Goal: Transaction & Acquisition: Purchase product/service

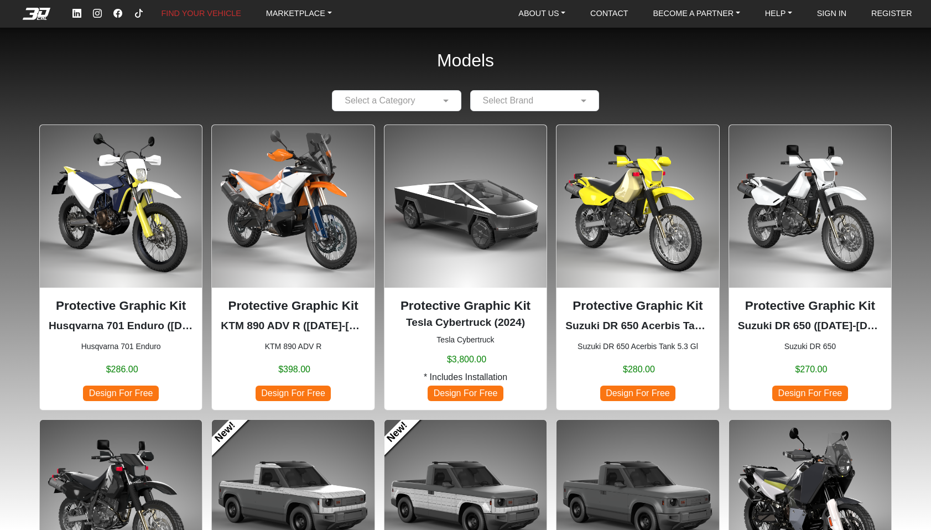
click at [302, 392] on span "Design For Free" at bounding box center [293, 393] width 75 height 15
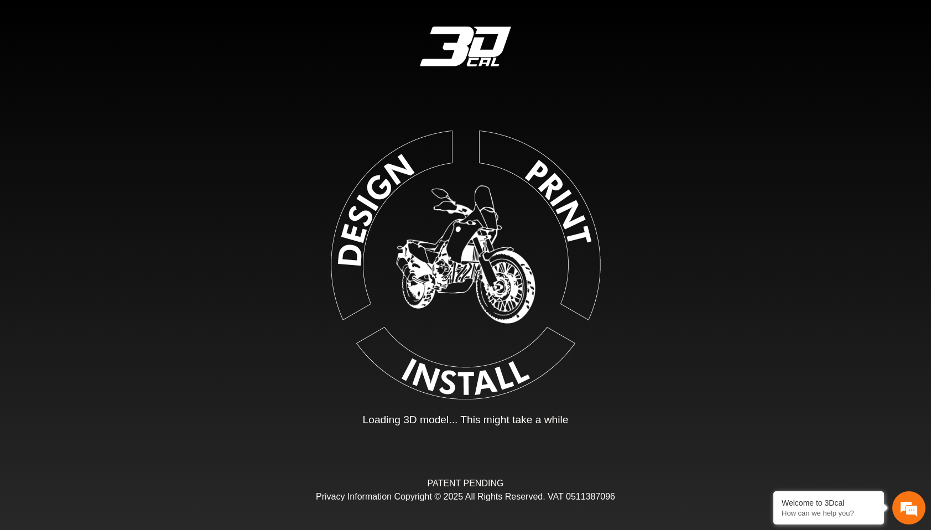
type input "*"
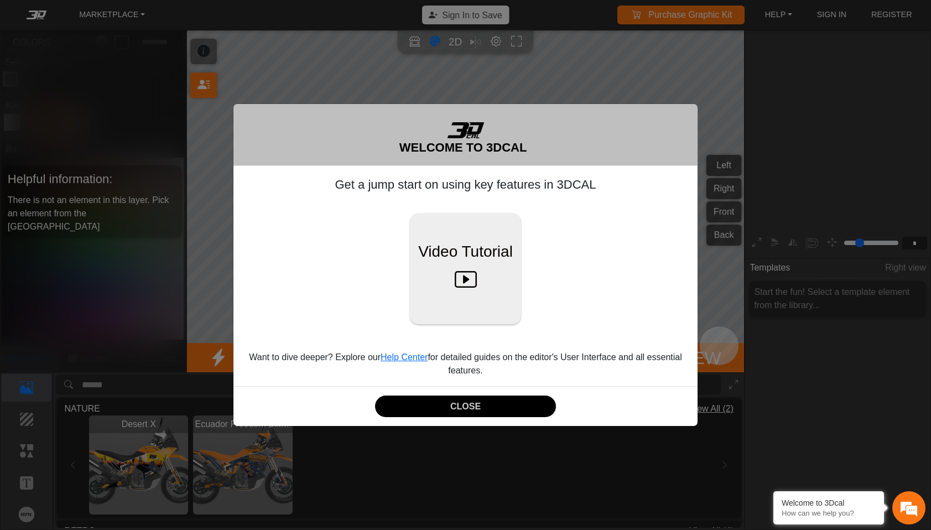
scroll to position [177, 184]
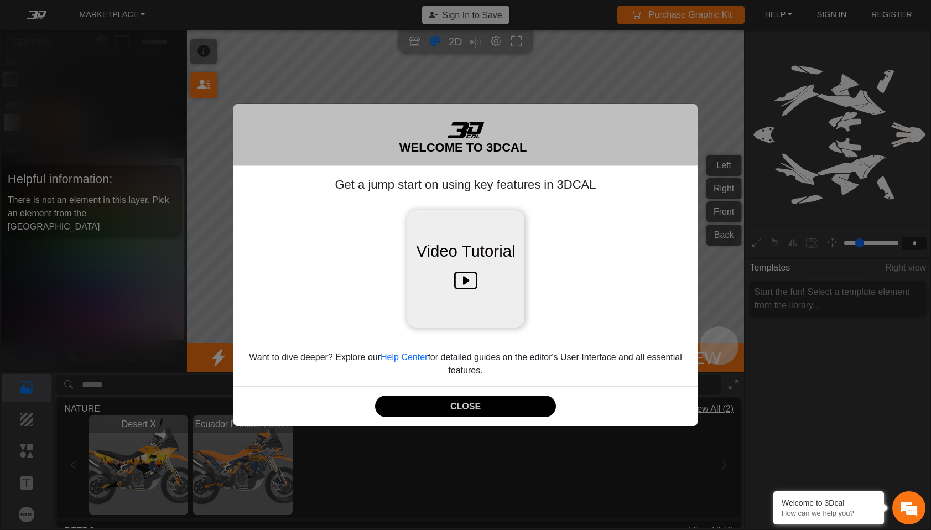
click at [476, 292] on icon at bounding box center [465, 280] width 23 height 35
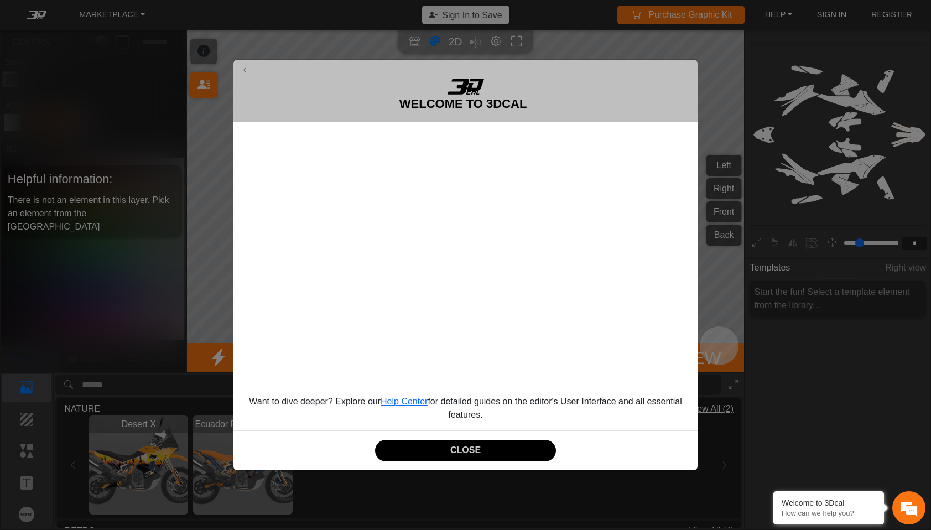
scroll to position [0, 0]
click at [460, 449] on button "CLOSE" at bounding box center [465, 451] width 180 height 22
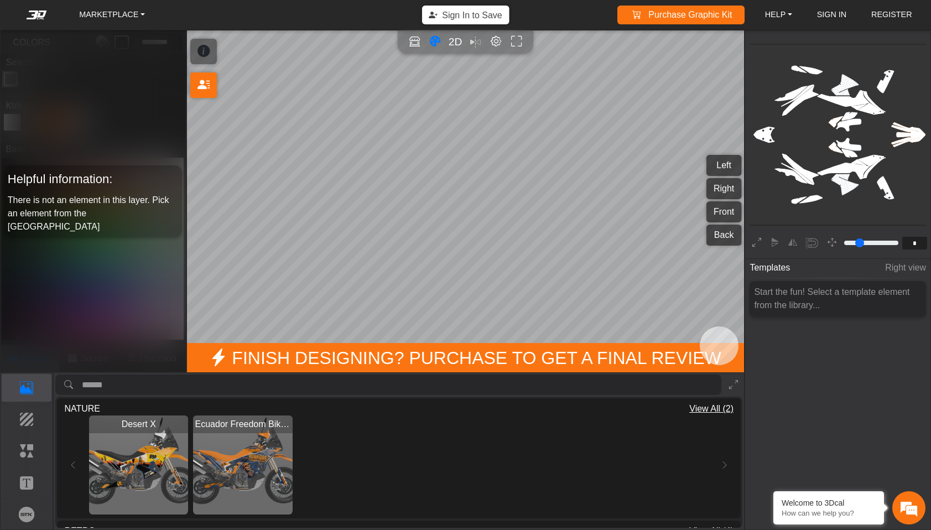
click at [446, 19] on button "Sign In to Save" at bounding box center [466, 15] width 88 height 19
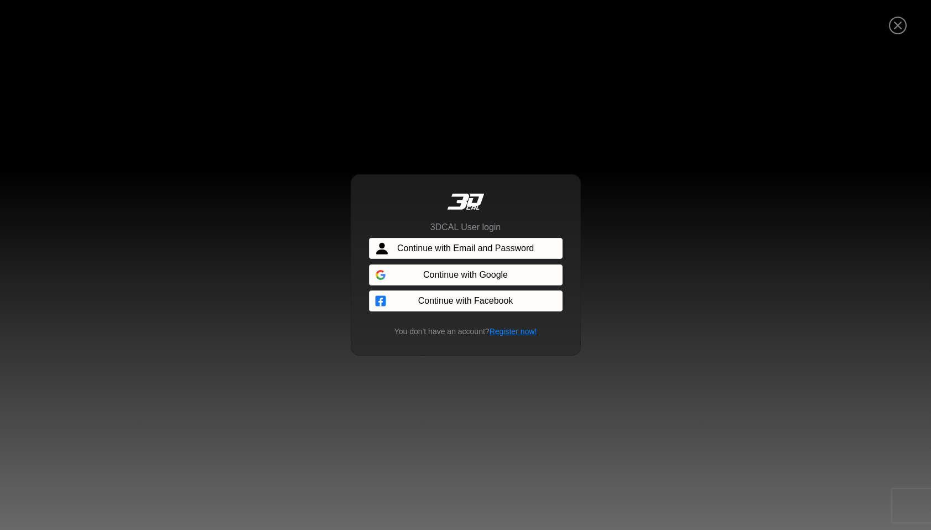
click at [453, 278] on div "Sign in with Google. Opens in new tab" at bounding box center [427, 275] width 116 height 24
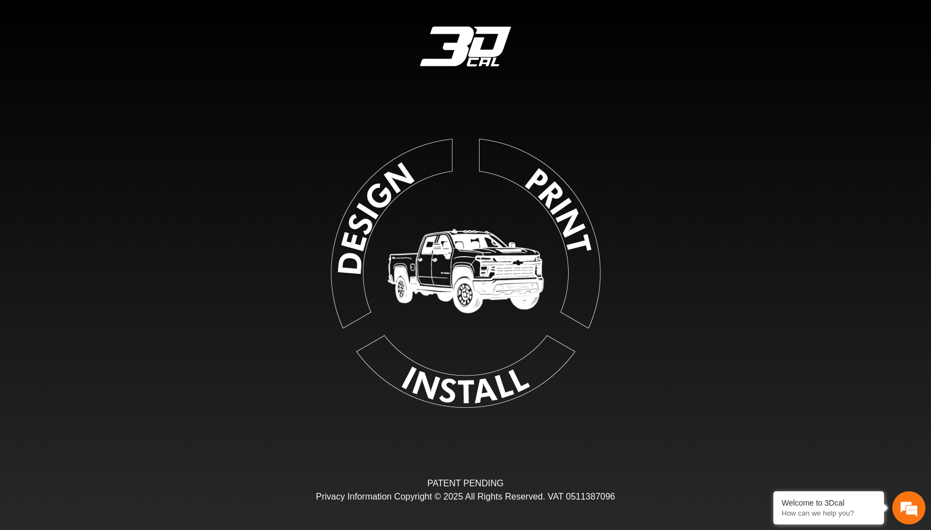
click at [374, 201] on img at bounding box center [466, 271] width 256 height 256
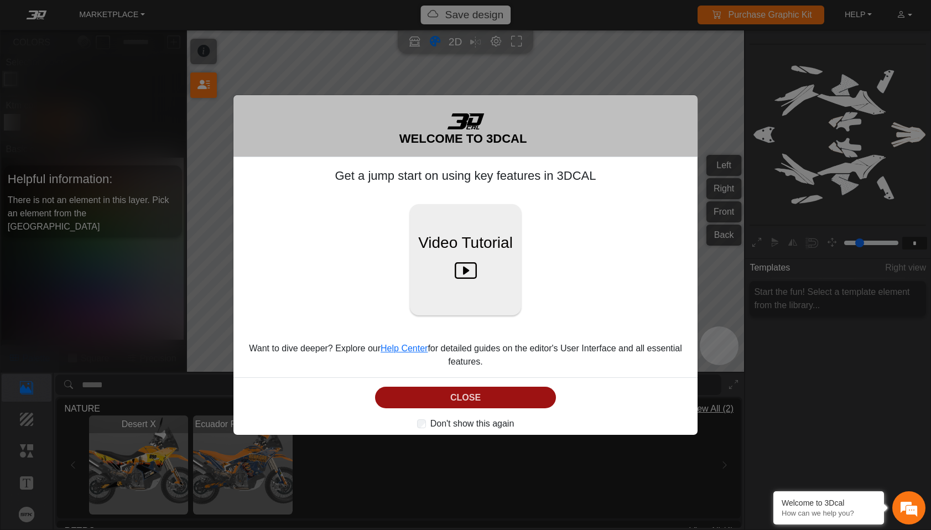
click at [464, 403] on button "CLOSE" at bounding box center [465, 398] width 180 height 22
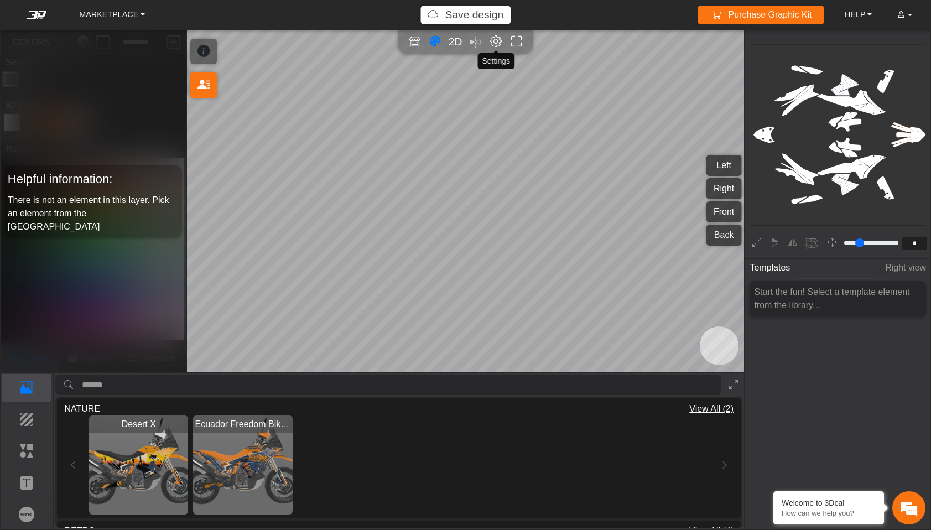
click at [495, 44] on em "Editor settings" at bounding box center [496, 41] width 12 height 13
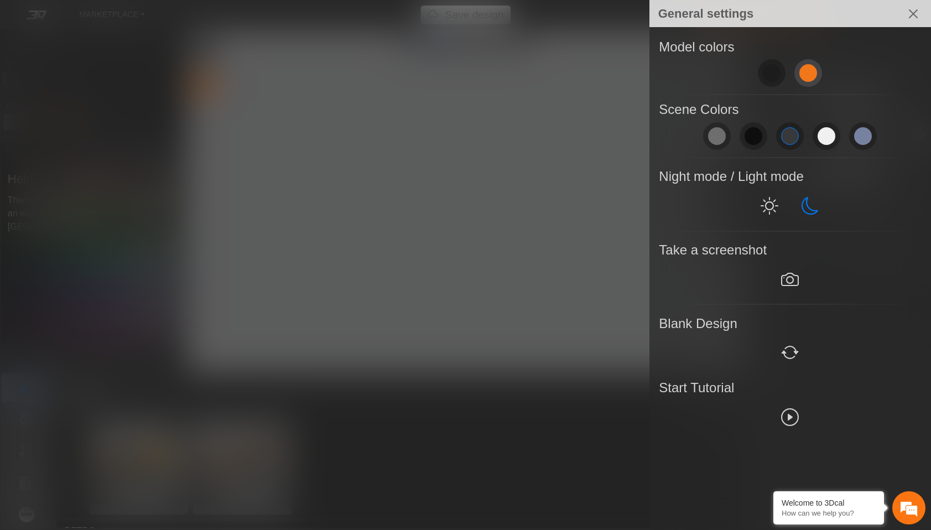
click at [810, 70] on span at bounding box center [809, 73] width 18 height 18
click at [913, 11] on button "Close" at bounding box center [913, 14] width 27 height 27
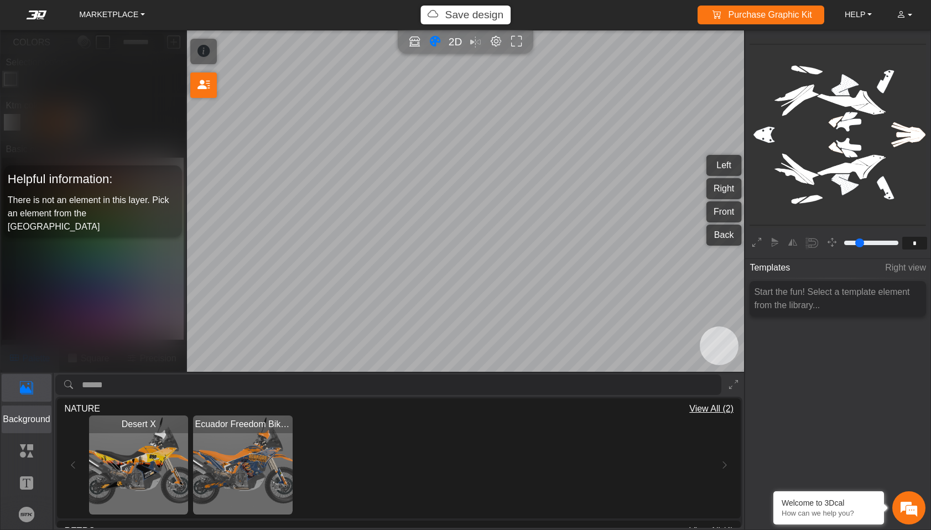
click at [22, 413] on p "Background" at bounding box center [26, 419] width 49 height 13
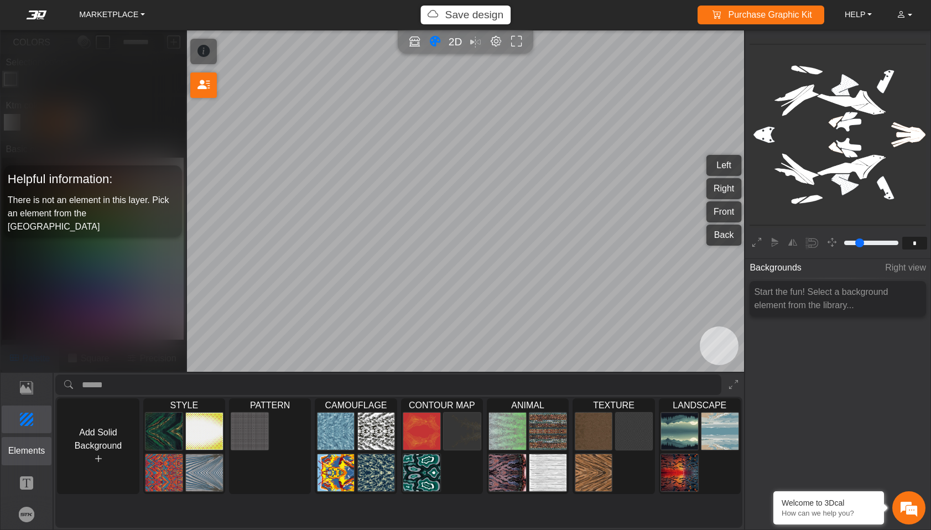
click at [32, 448] on p "Elements" at bounding box center [26, 450] width 49 height 13
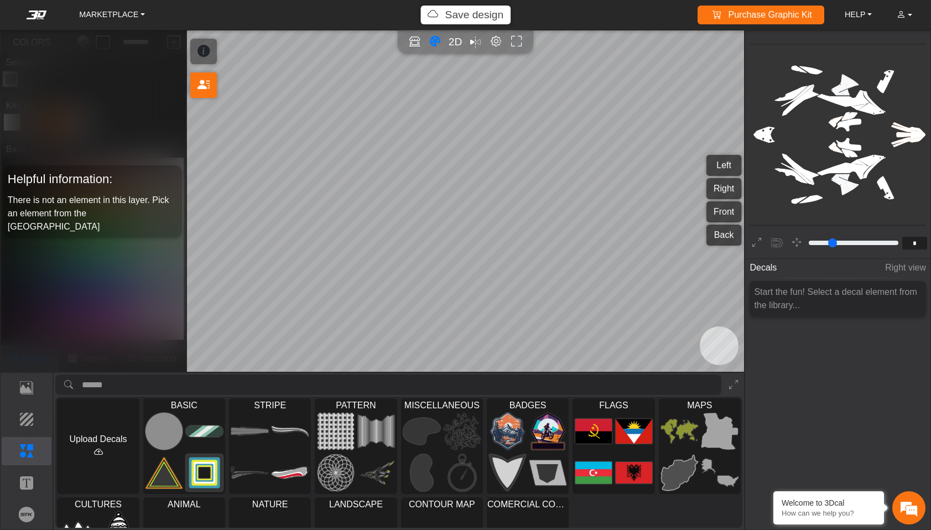
click at [792, 107] on icon "background_wire_template_bg decal_left_fender decal_right_fender text_left_fend…" at bounding box center [840, 135] width 544 height 544
click at [798, 95] on icon "background_wire_template_bg decal_left_fender decal_right_fender text_left_fend…" at bounding box center [840, 135] width 544 height 544
click at [837, 184] on icon "background_wire_template_bg decal_left_fender decal_right_fender text_left_fend…" at bounding box center [840, 135] width 544 height 544
click at [817, 304] on div "Start the fun! Select a decal element from the library..." at bounding box center [838, 298] width 177 height 35
click at [863, 163] on icon "background_wire_template_bg decal_left_fender decal_right_fender text_left_fend…" at bounding box center [840, 135] width 544 height 544
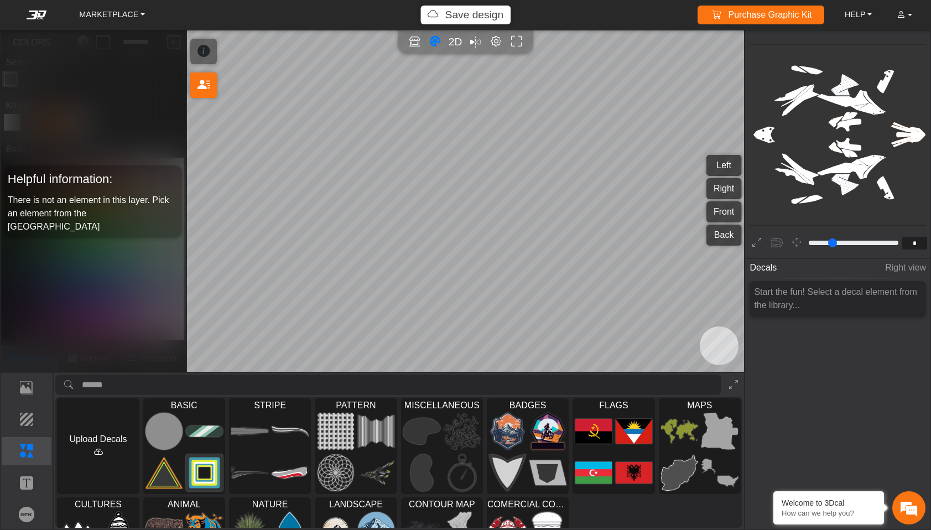
click at [839, 89] on icon "background_wire_template_bg decal_left_fender decal_right_fender text_left_fend…" at bounding box center [840, 135] width 544 height 544
click at [455, 44] on span "2D" at bounding box center [455, 41] width 15 height 13
type input "*"
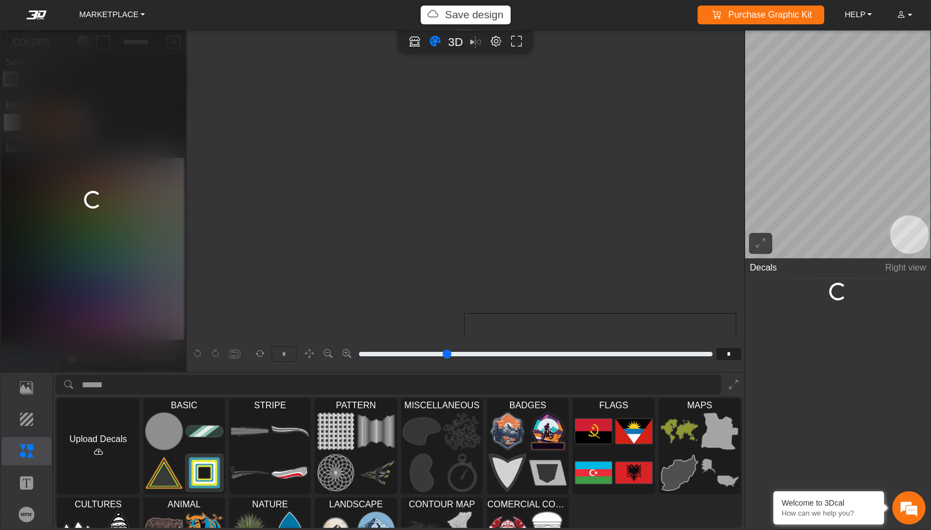
scroll to position [265, 133]
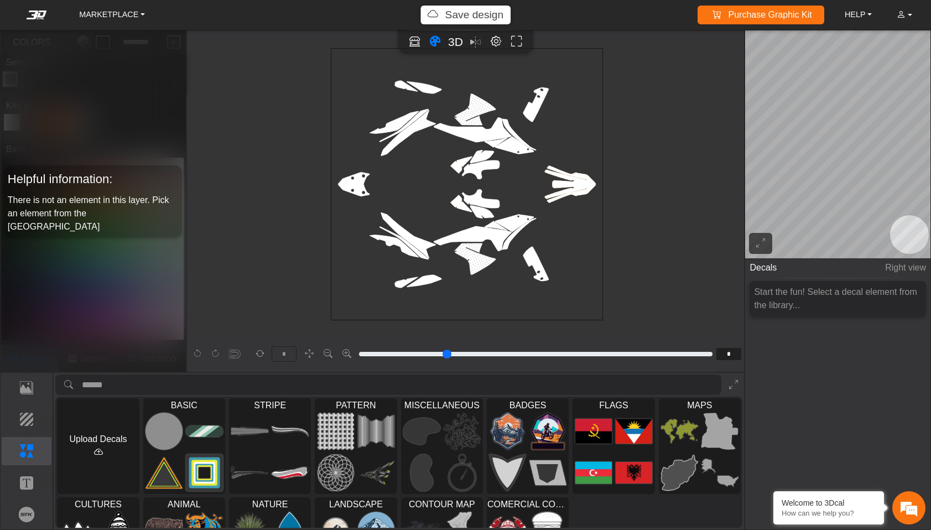
click at [398, 138] on icon "background_wire_template_bg decal_left_fender decal_right_fender text_left_fend…" at bounding box center [467, 184] width 816 height 816
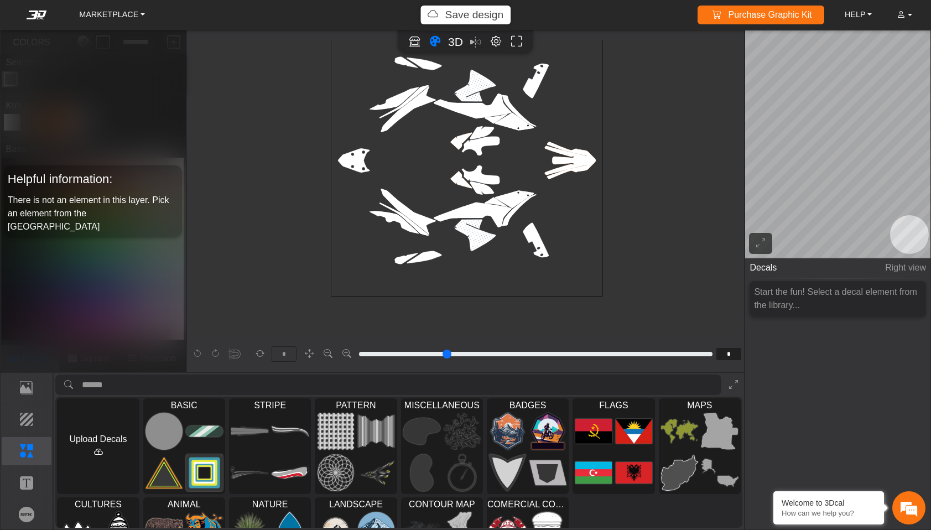
scroll to position [291, 133]
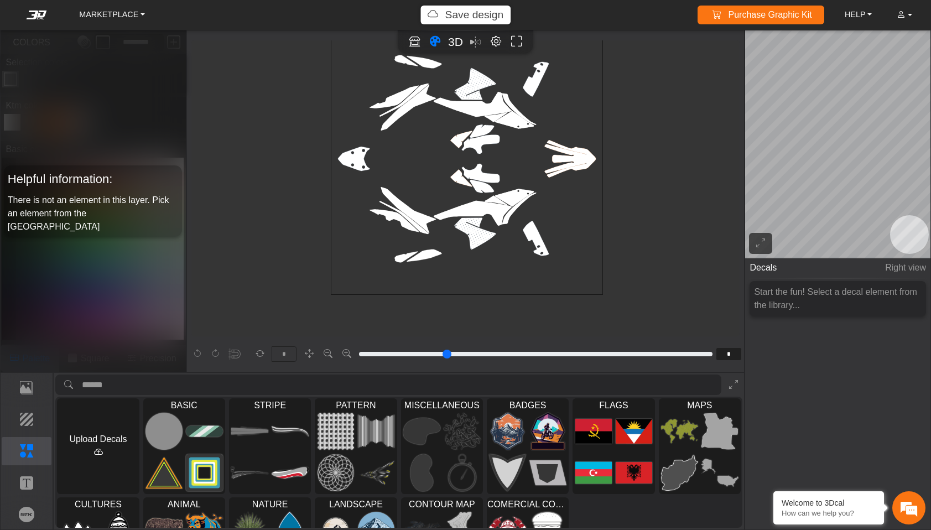
type input "*"
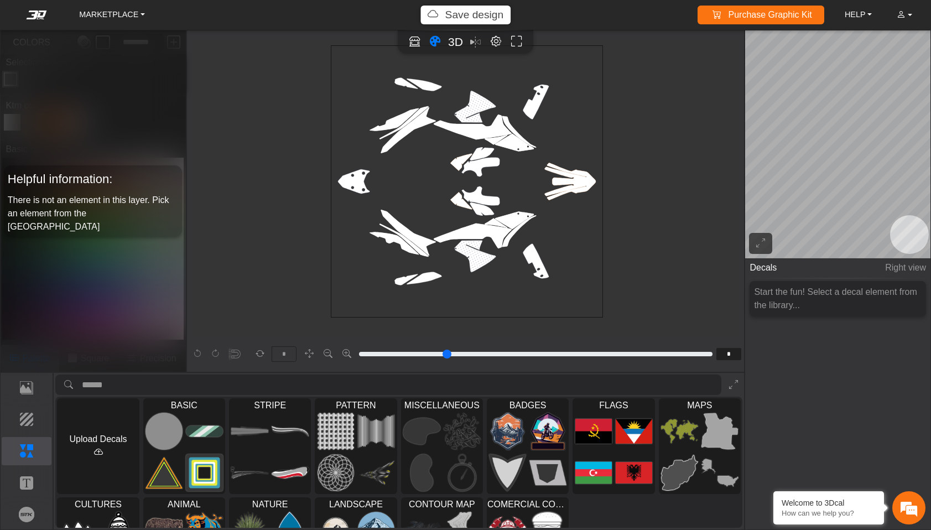
scroll to position [256, 133]
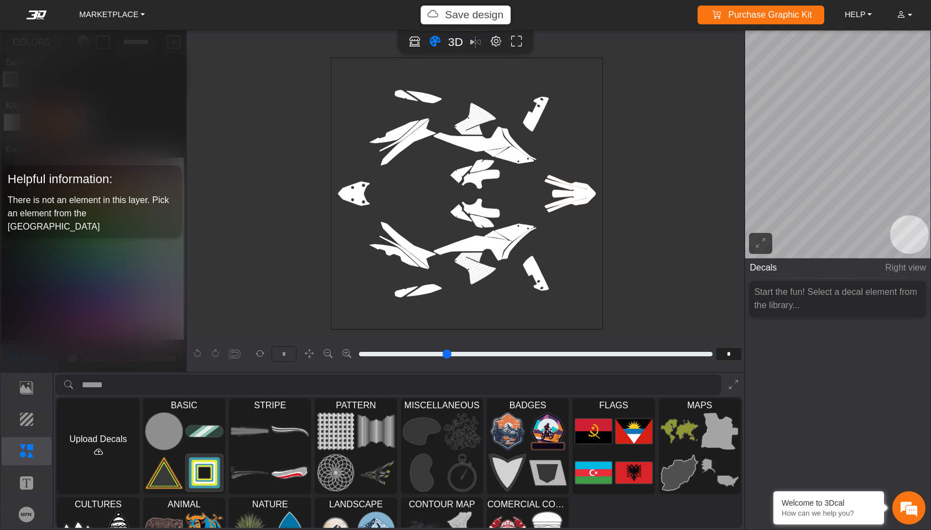
click at [479, 220] on icon "background_wire_template_bg decal_left_fender decal_right_fender text_left_fend…" at bounding box center [467, 194] width 816 height 816
click at [25, 426] on p "Background" at bounding box center [26, 419] width 49 height 13
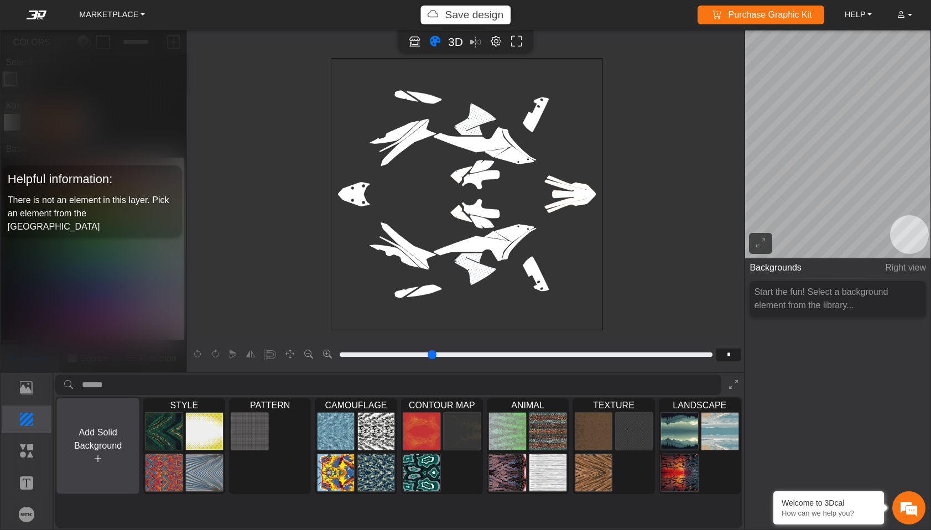
click at [109, 439] on button "Add Solid Background" at bounding box center [98, 446] width 83 height 96
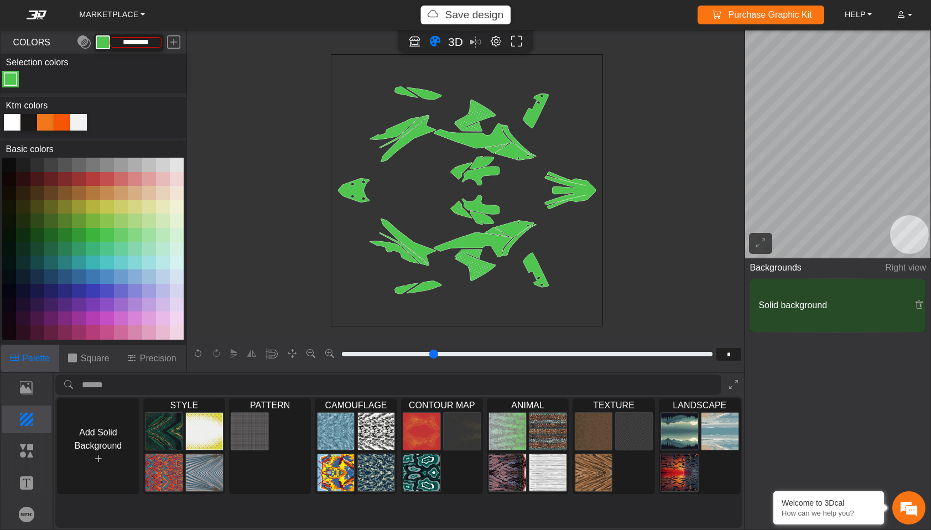
click at [47, 123] on div at bounding box center [45, 122] width 17 height 17
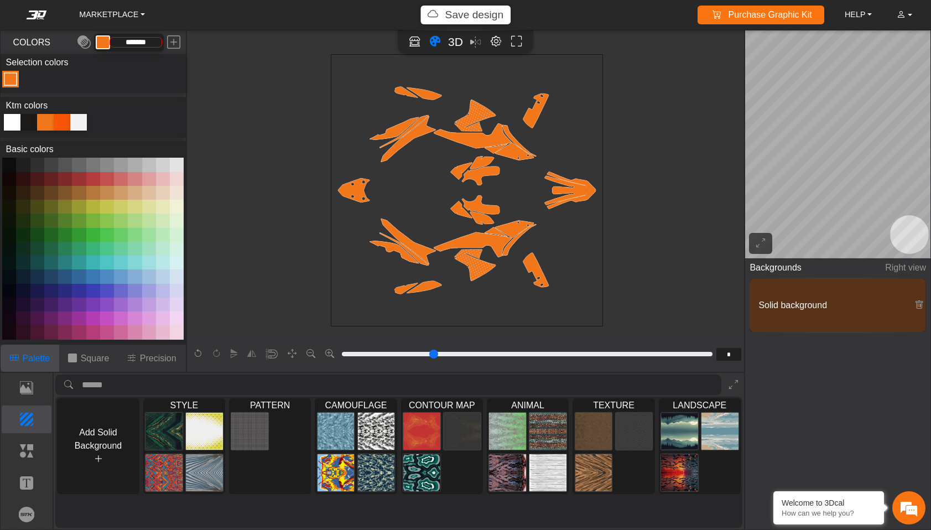
click at [61, 120] on div at bounding box center [62, 122] width 17 height 17
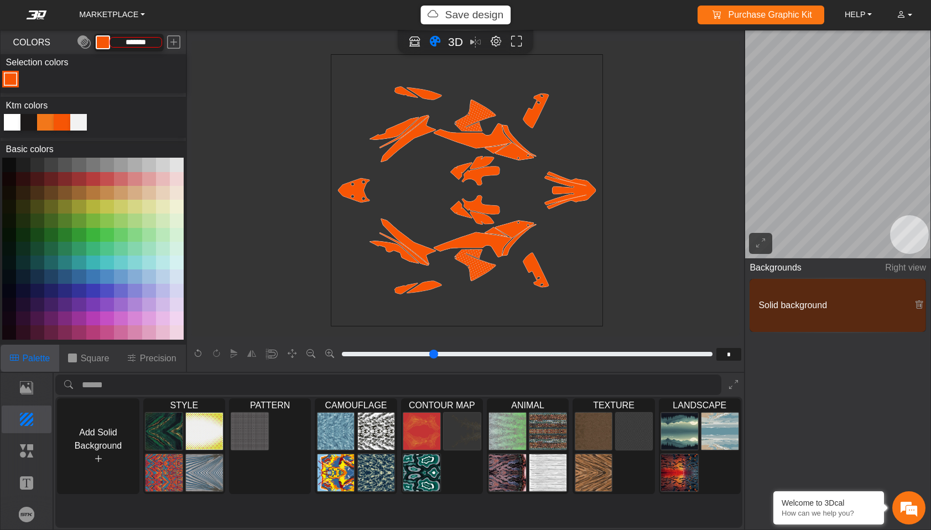
click at [45, 123] on div at bounding box center [45, 122] width 17 height 17
type input "*******"
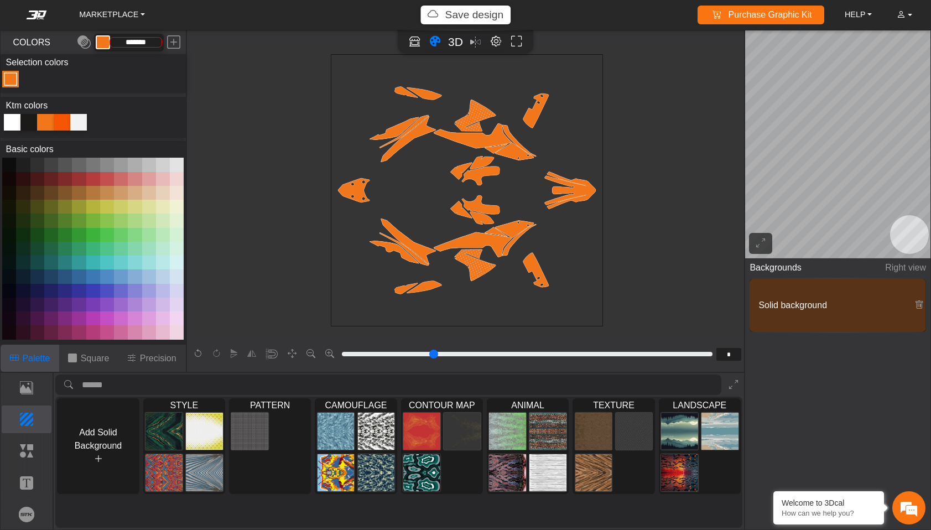
click at [337, 174] on icon "background_wire_template_bg decal_left_fender decal_right_fender text_left_fend…" at bounding box center [467, 191] width 816 height 816
click at [451, 39] on span "3D" at bounding box center [455, 41] width 15 height 13
type input "*"
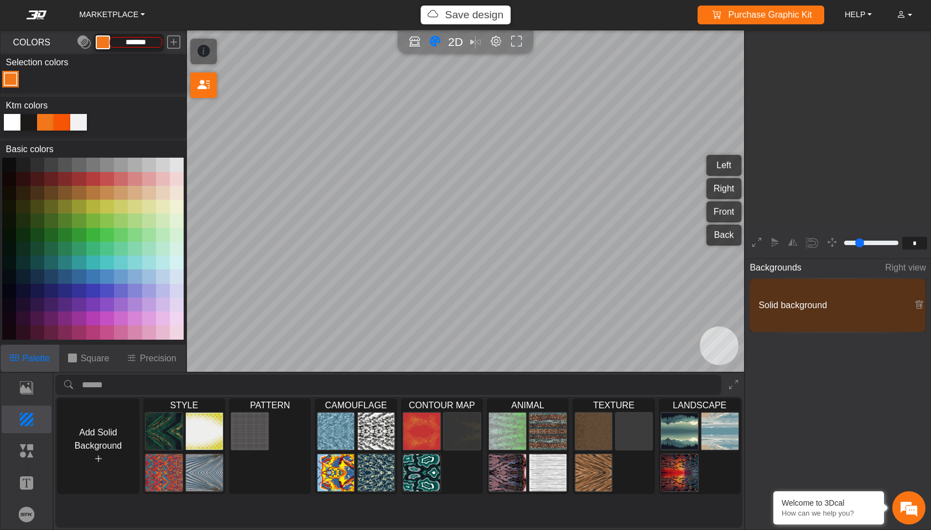
scroll to position [174, 184]
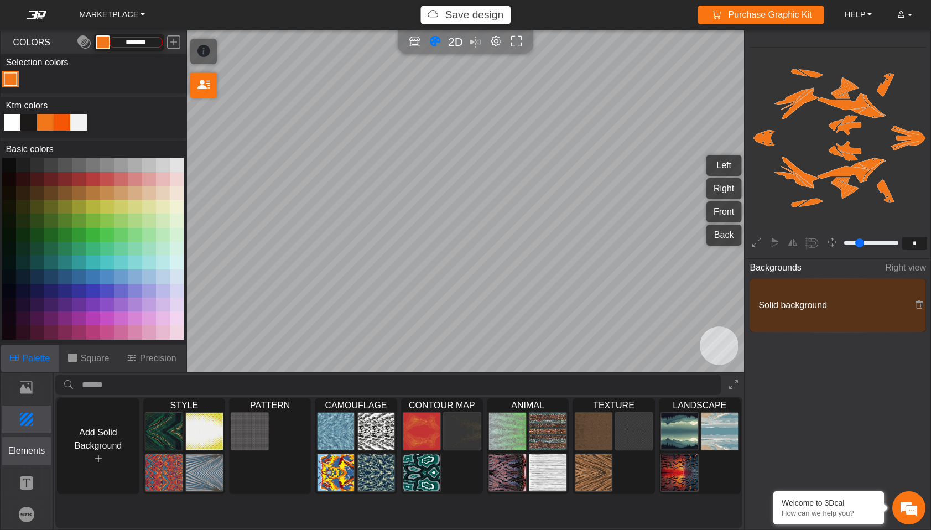
click at [37, 444] on button "Elements" at bounding box center [27, 451] width 50 height 28
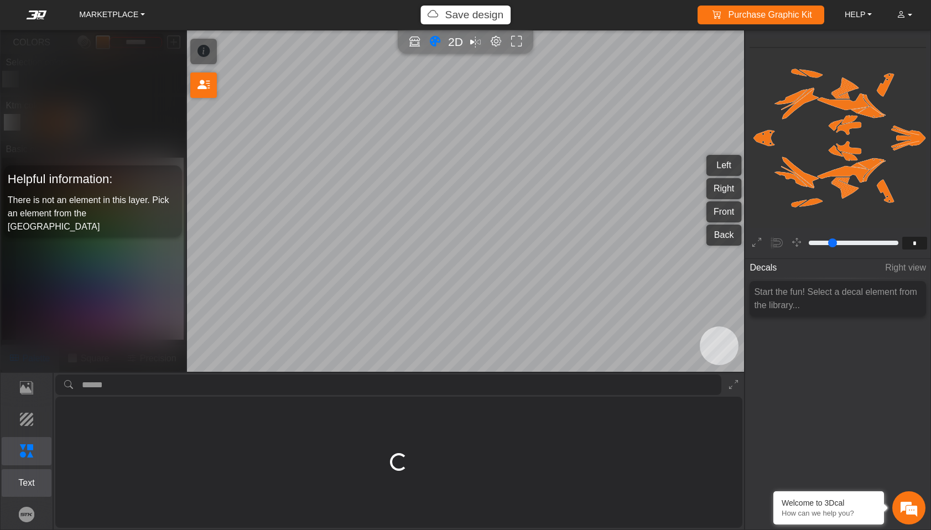
click at [30, 481] on p "Text" at bounding box center [26, 482] width 49 height 13
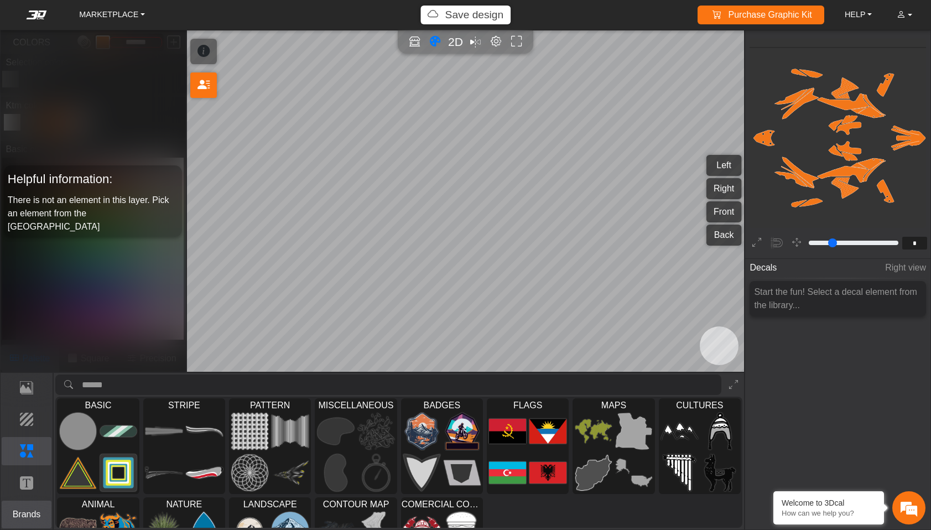
click at [29, 514] on p "Brands" at bounding box center [26, 514] width 49 height 13
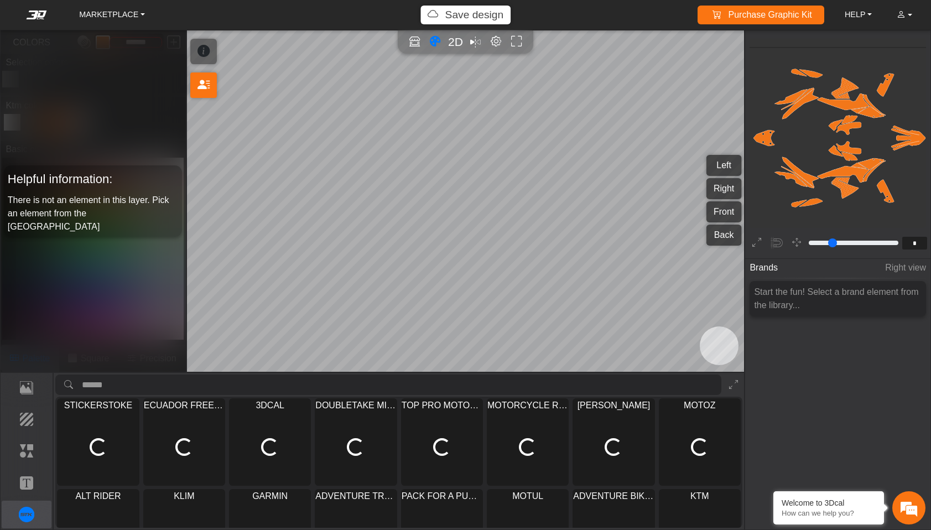
click at [205, 389] on input "search asset" at bounding box center [402, 385] width 640 height 20
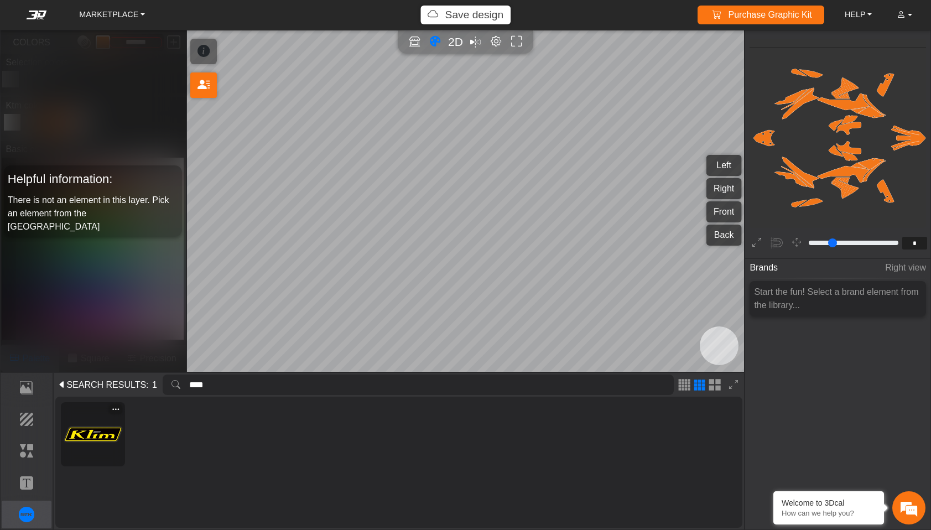
type input "****"
click at [104, 438] on img at bounding box center [93, 435] width 58 height 58
type input "**"
type input "*********"
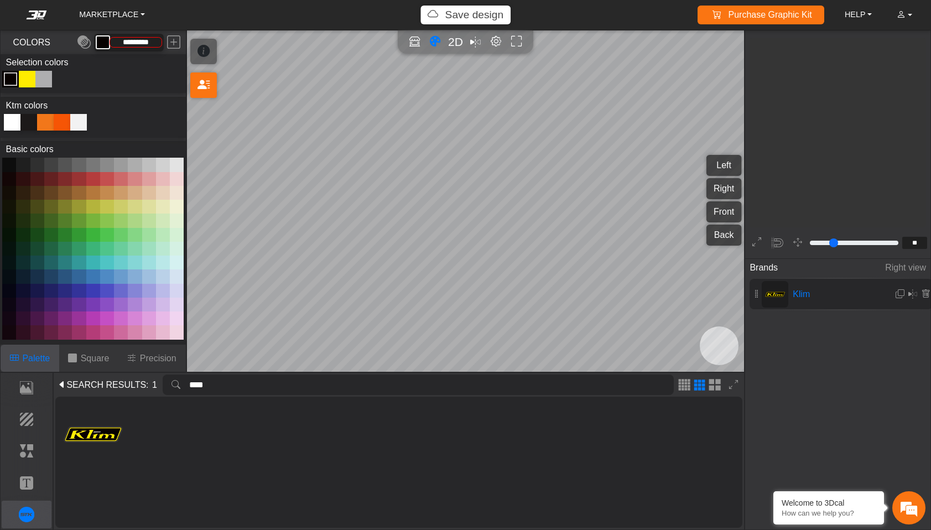
scroll to position [1303, 1246]
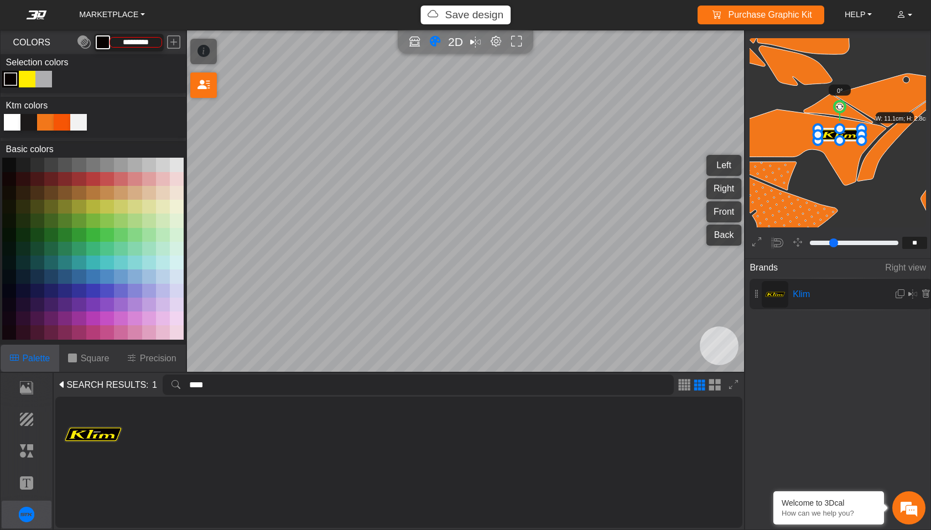
drag, startPoint x: 221, startPoint y: 383, endPoint x: 146, endPoint y: 383, distance: 74.7
click at [146, 383] on div "SEARCH RESULTS : 1 ****" at bounding box center [398, 385] width 687 height 24
type input "*****"
click at [116, 431] on img at bounding box center [93, 435] width 58 height 58
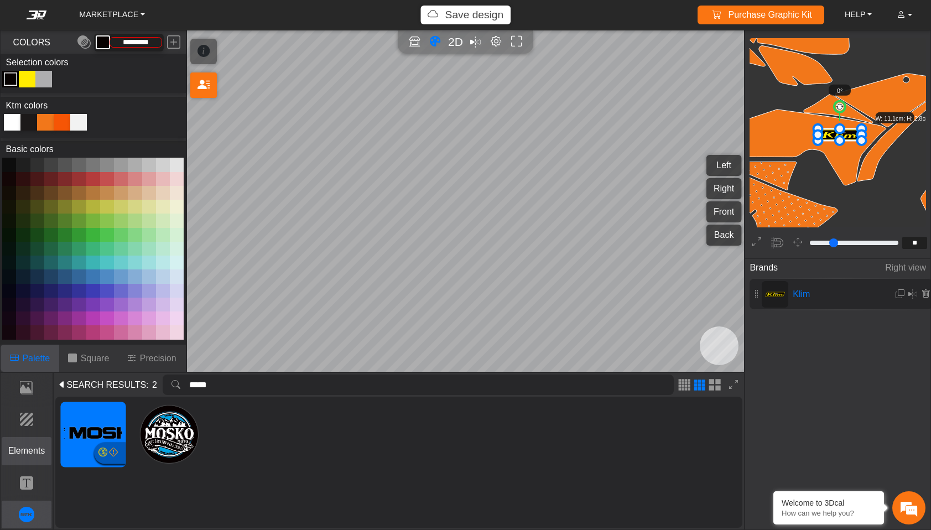
click at [33, 455] on p "Elements" at bounding box center [26, 450] width 49 height 13
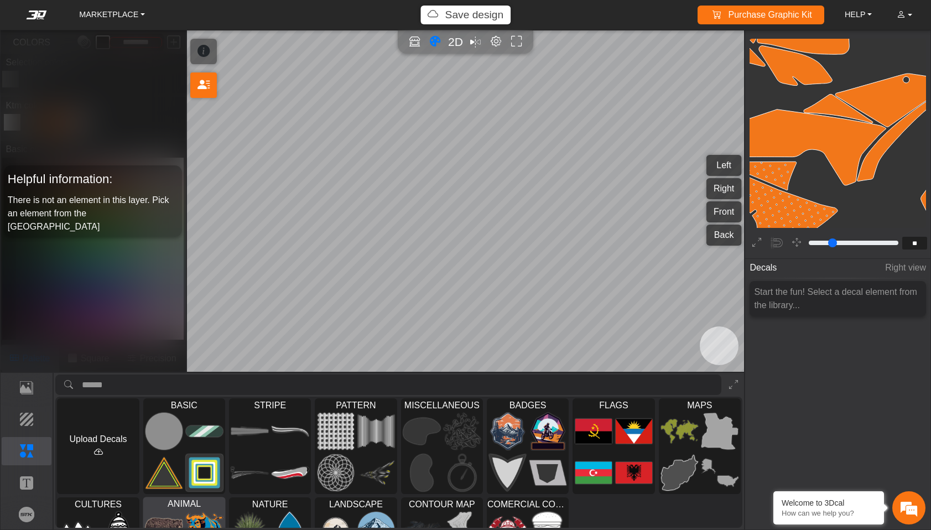
scroll to position [0, 0]
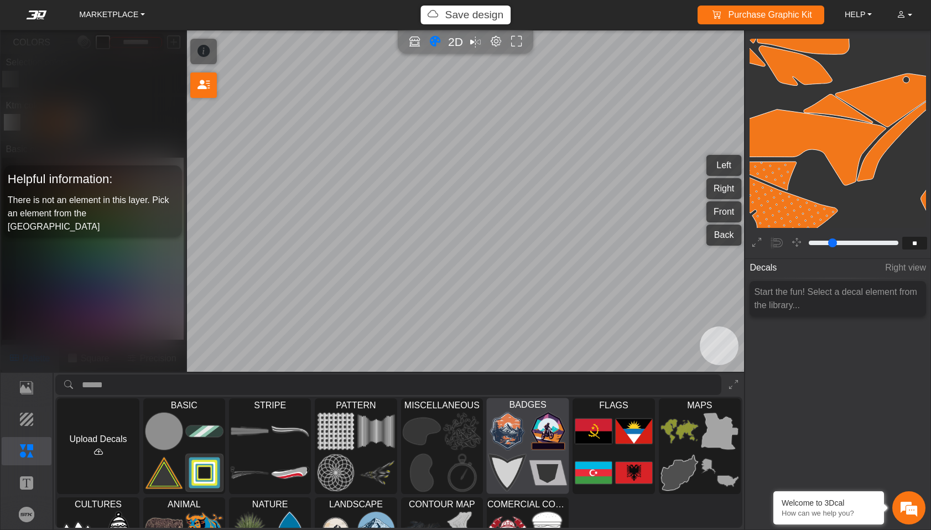
click at [532, 407] on span "BADGES" at bounding box center [528, 404] width 82 height 12
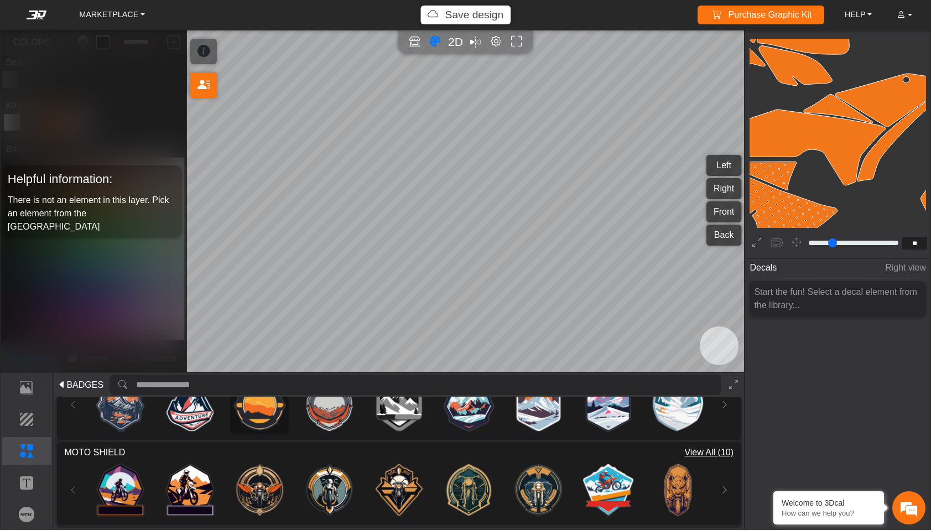
scroll to position [126, 0]
click at [79, 387] on span "BADGES" at bounding box center [84, 384] width 37 height 13
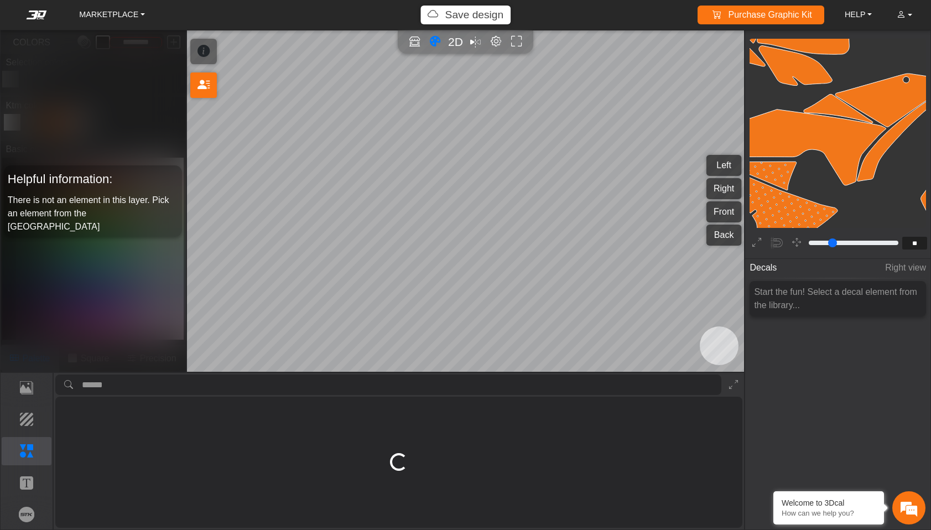
scroll to position [0, 0]
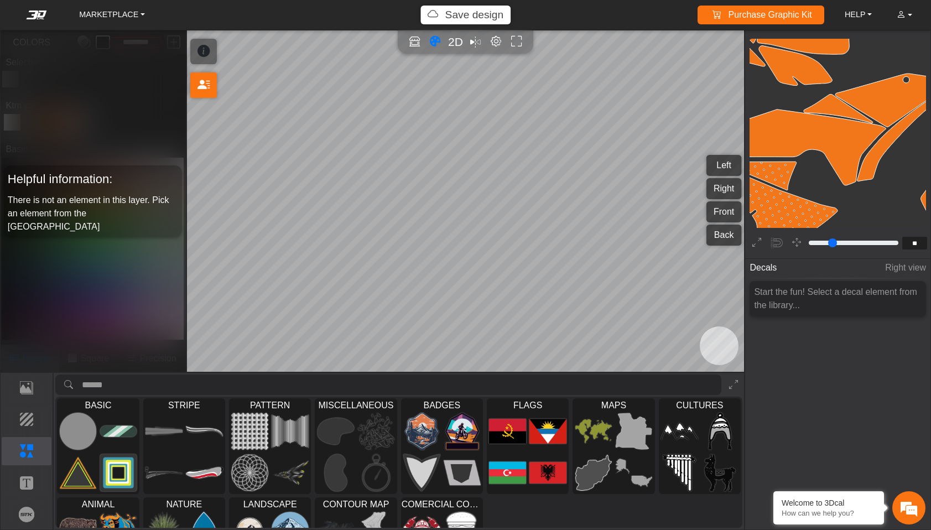
click at [203, 385] on input "search asset" at bounding box center [402, 385] width 640 height 20
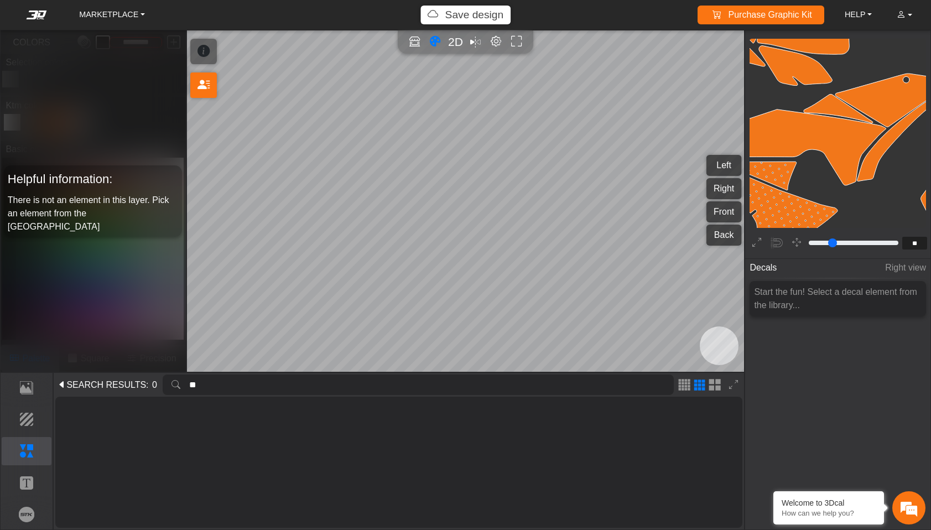
type input "*"
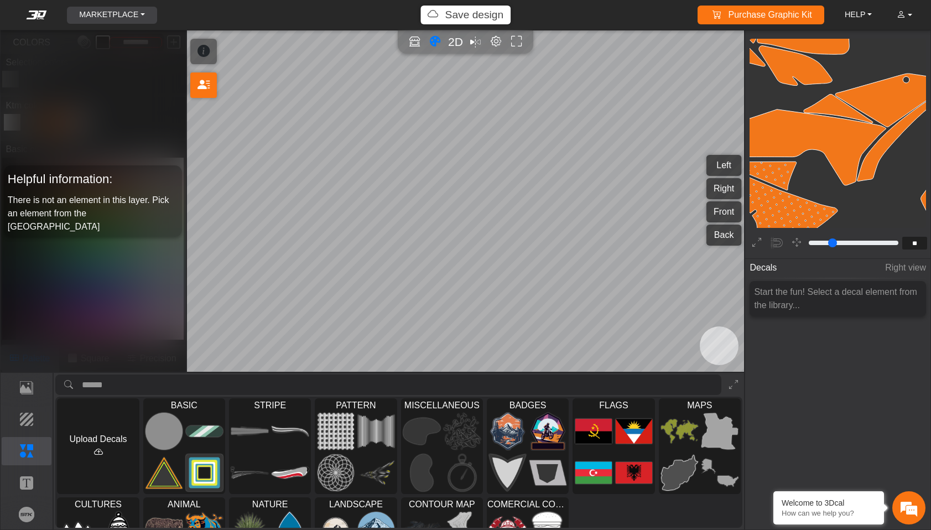
click at [141, 16] on link "MARKETPLACE" at bounding box center [112, 15] width 75 height 17
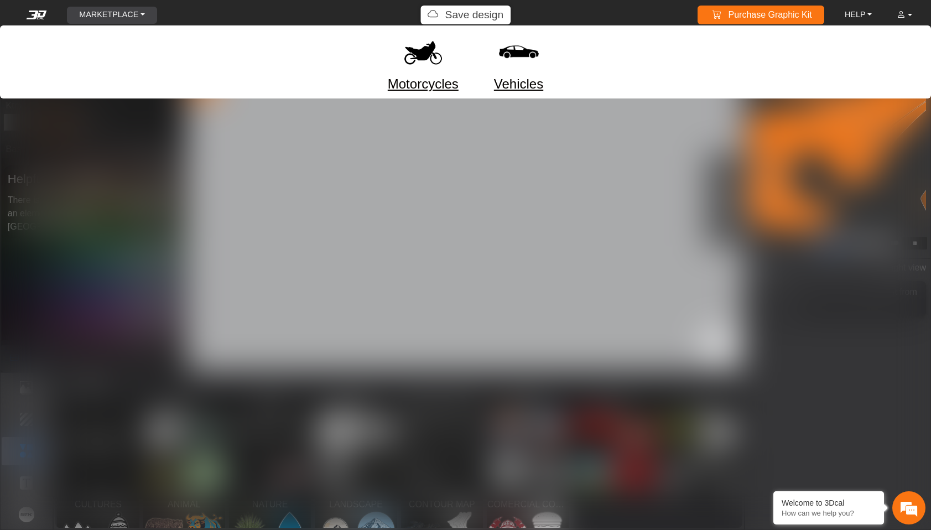
click at [431, 84] on link "Motorcycles" at bounding box center [423, 84] width 71 height 20
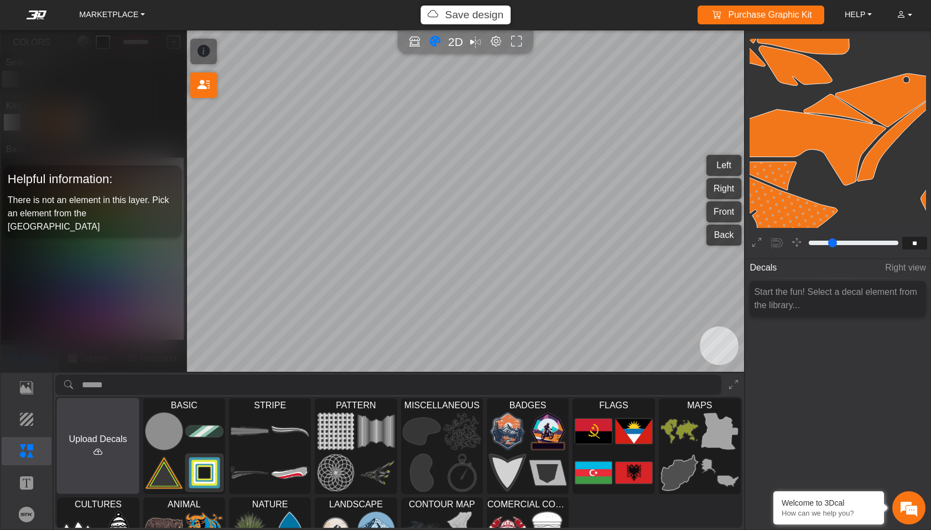
click at [108, 451] on button "Upload Decals" at bounding box center [98, 446] width 83 height 96
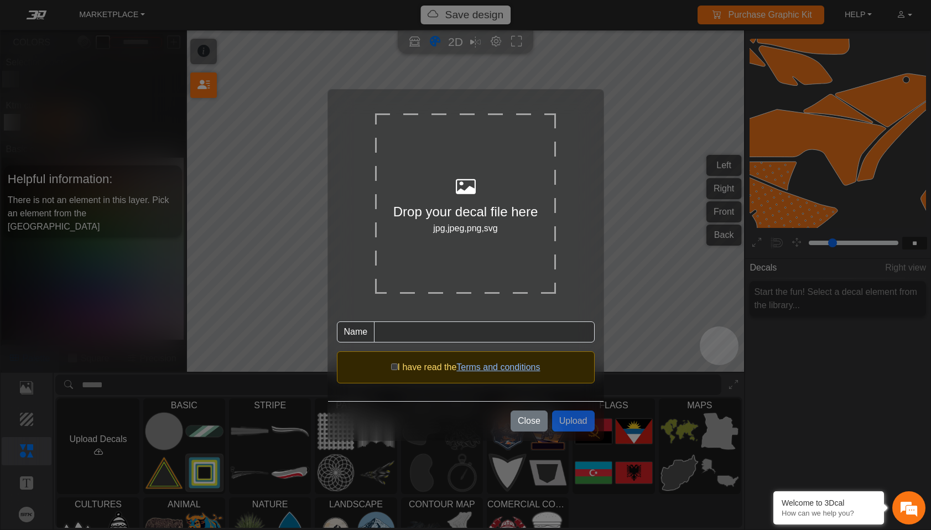
click at [498, 366] on link "Terms and conditions" at bounding box center [499, 366] width 84 height 9
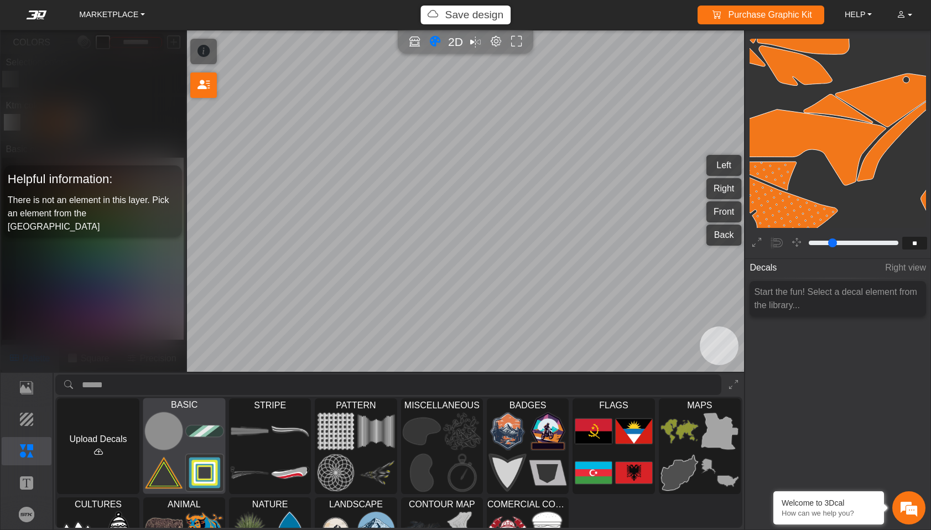
click at [202, 422] on img at bounding box center [204, 431] width 37 height 38
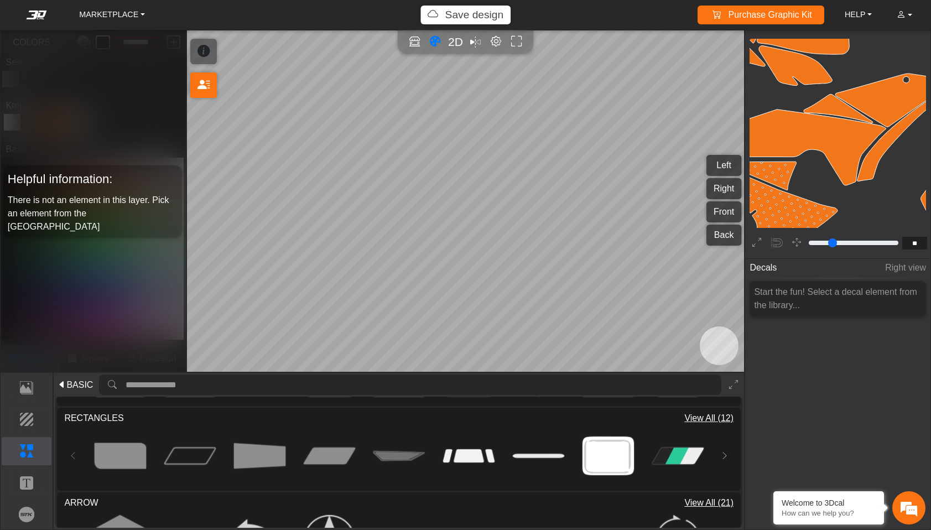
scroll to position [331, 0]
click at [245, 453] on img at bounding box center [259, 454] width 51 height 51
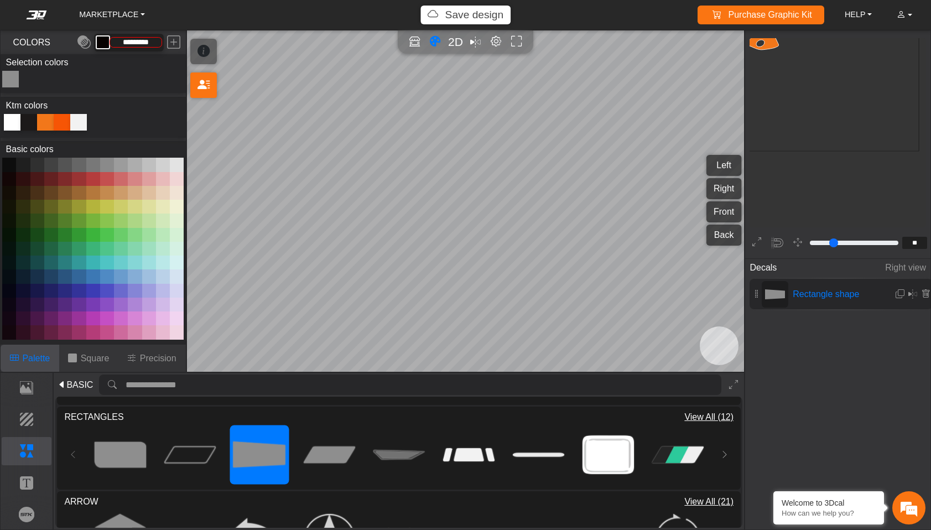
type input "**"
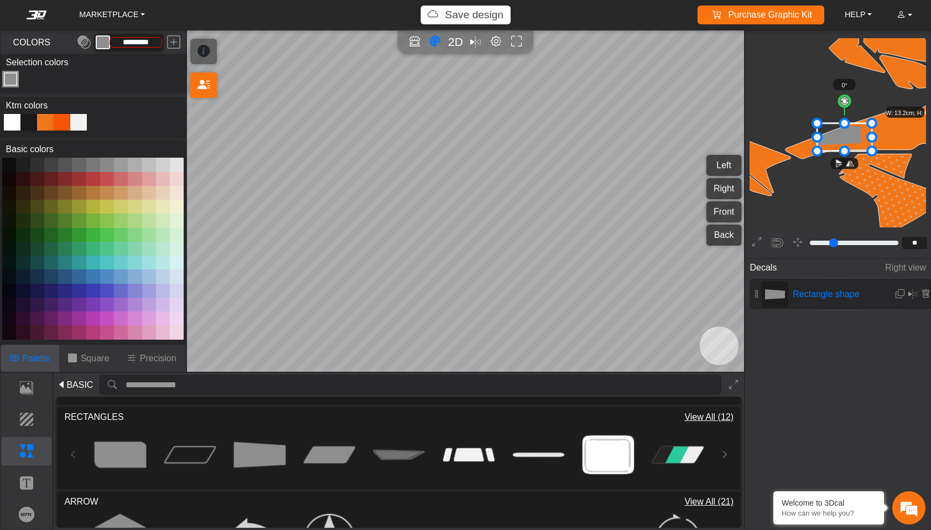
drag, startPoint x: 862, startPoint y: 145, endPoint x: 873, endPoint y: 154, distance: 14.2
click at [457, 42] on span "2D" at bounding box center [455, 41] width 15 height 13
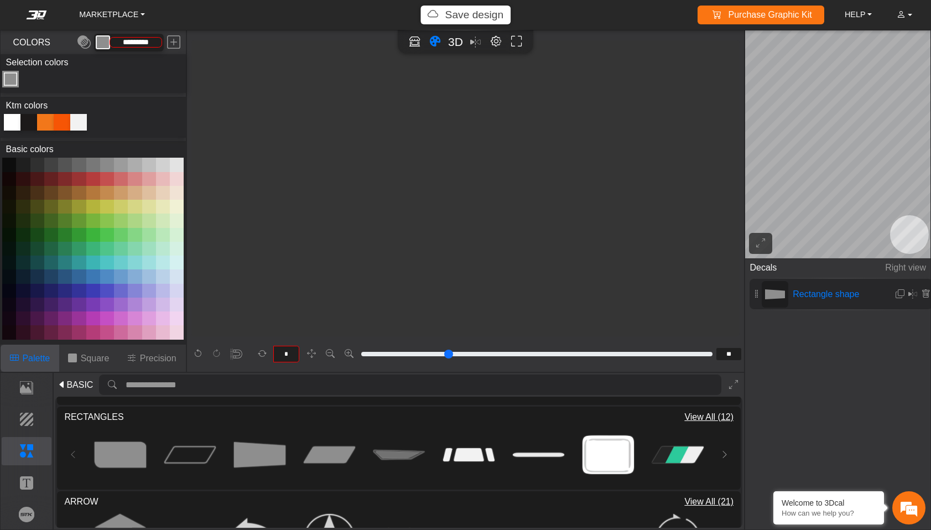
scroll to position [2897, 2350]
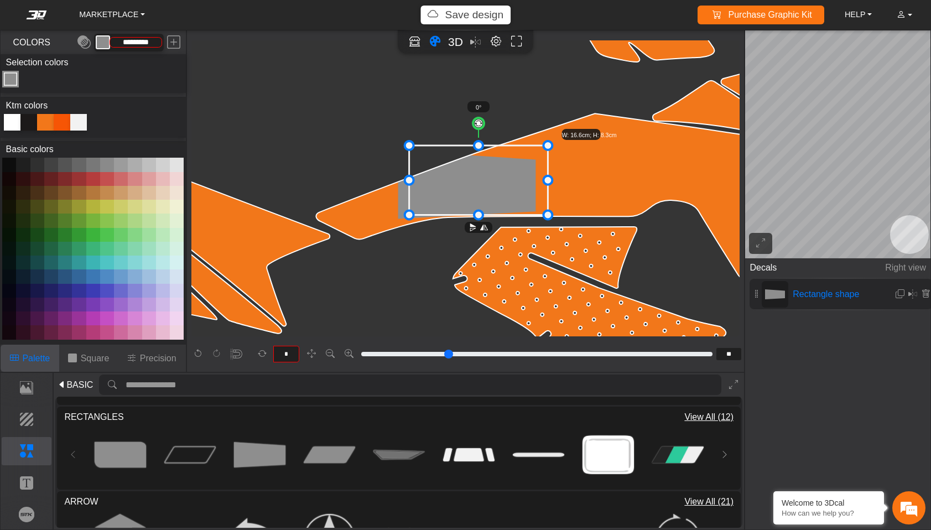
drag, startPoint x: 497, startPoint y: 200, endPoint x: 509, endPoint y: 195, distance: 12.9
click at [509, 195] on icon at bounding box center [478, 181] width 139 height 70
click at [14, 123] on div at bounding box center [12, 122] width 17 height 17
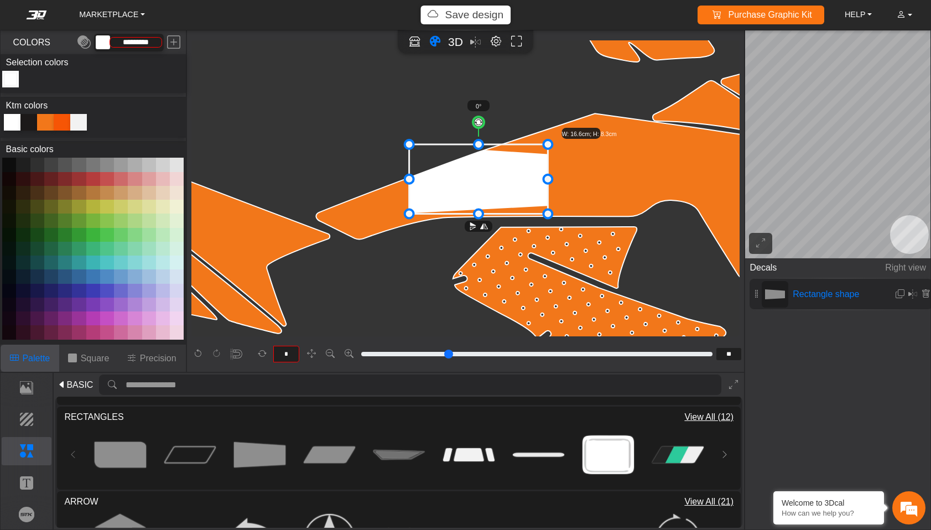
type input "*********"
click at [12, 126] on div at bounding box center [12, 122] width 17 height 17
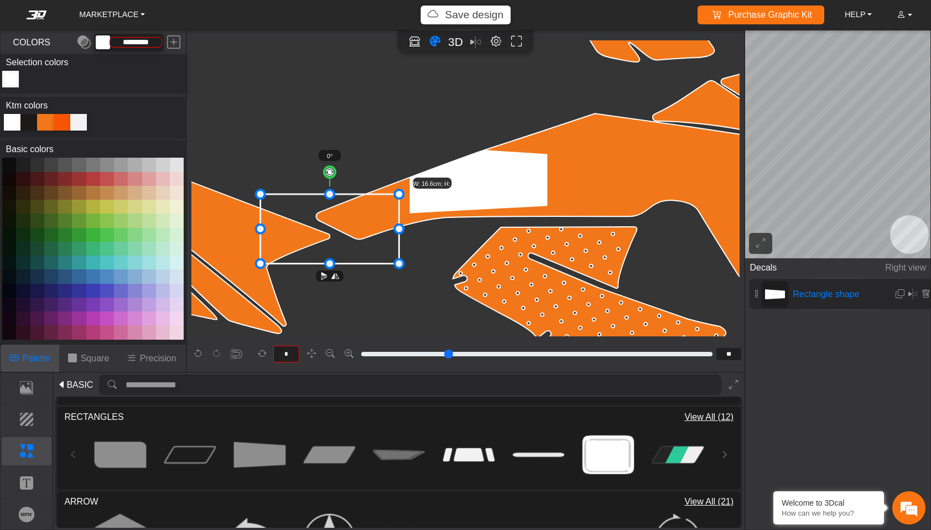
drag, startPoint x: 463, startPoint y: 176, endPoint x: 314, endPoint y: 226, distance: 157.0
click at [314, 226] on icon at bounding box center [329, 229] width 139 height 70
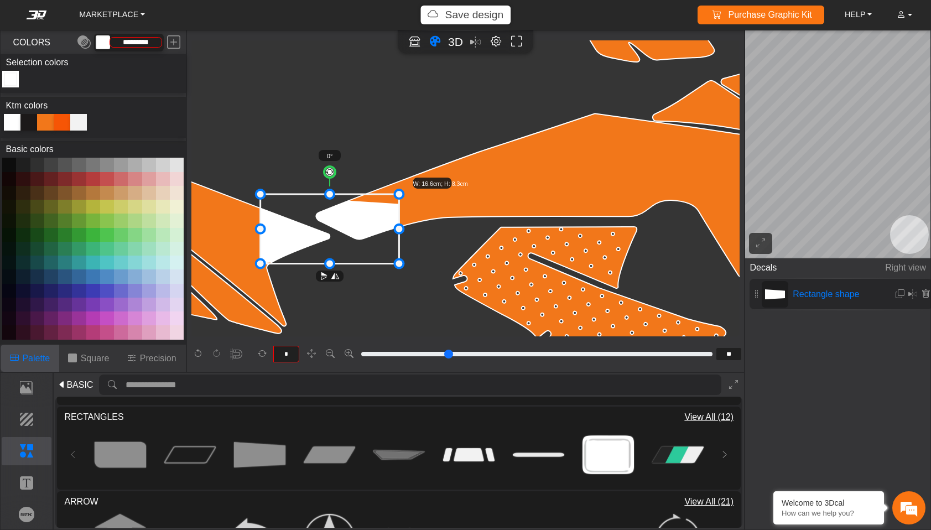
click at [781, 15] on link "Purchase Graphic Kit Purchase!" at bounding box center [761, 15] width 111 height 19
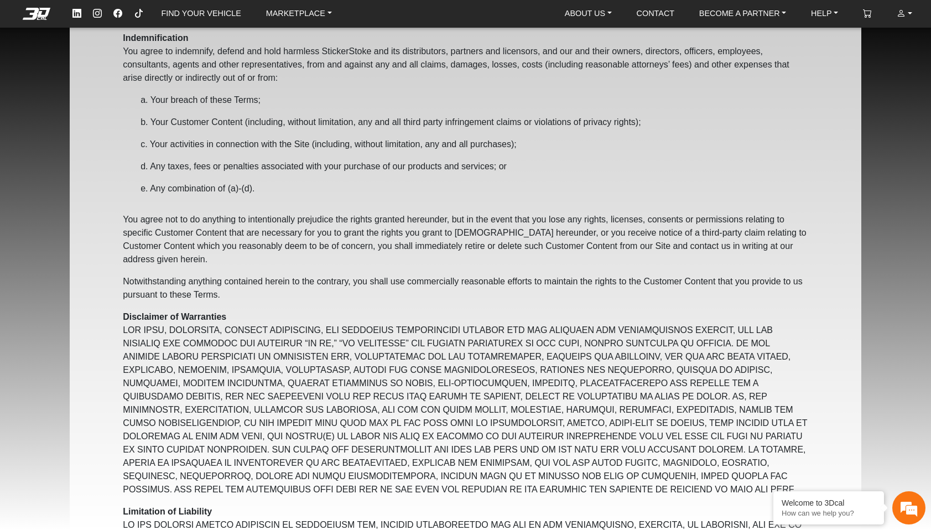
scroll to position [2798, 0]
